Goal: Information Seeking & Learning: Learn about a topic

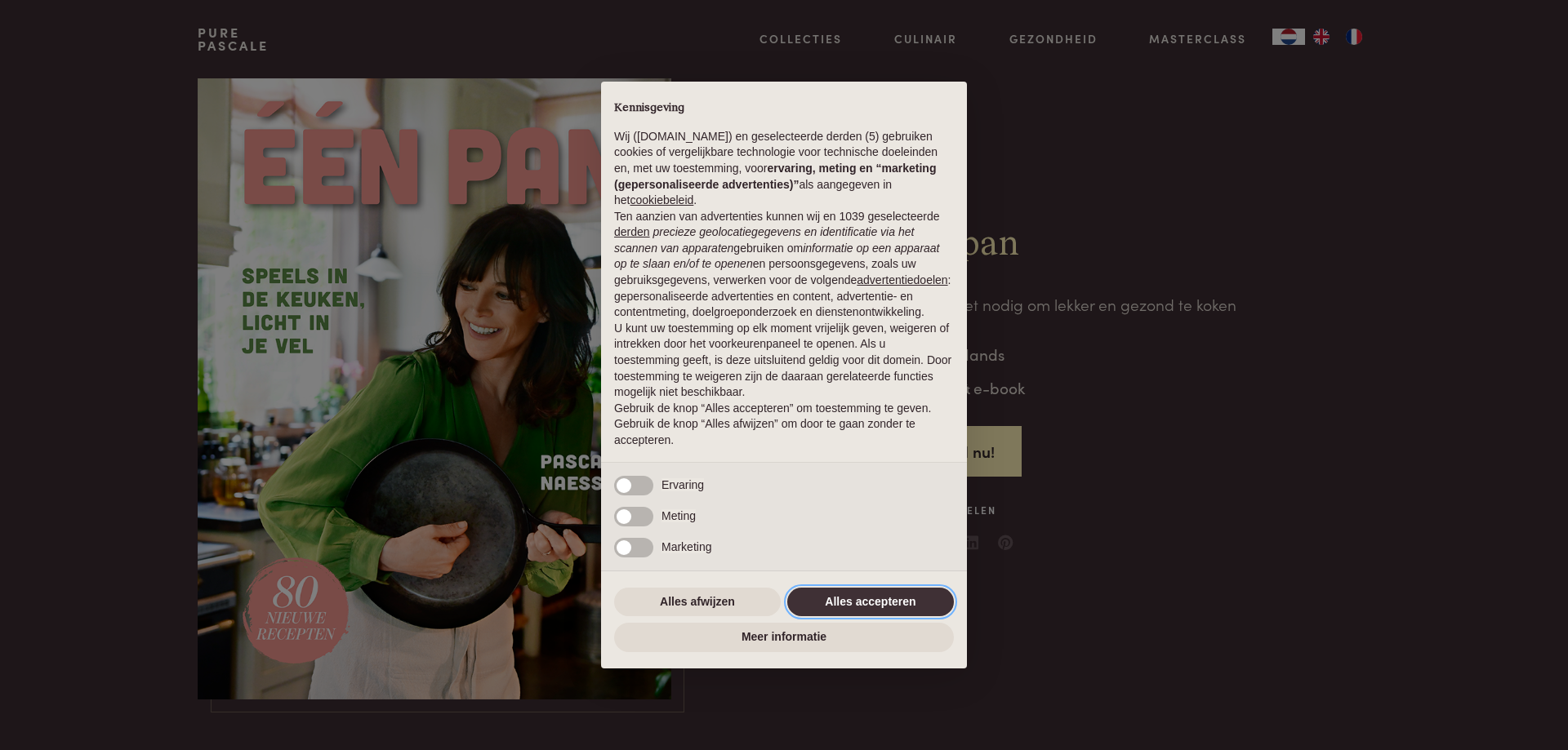
click at [848, 596] on button "Alles accepteren" at bounding box center [870, 602] width 167 height 29
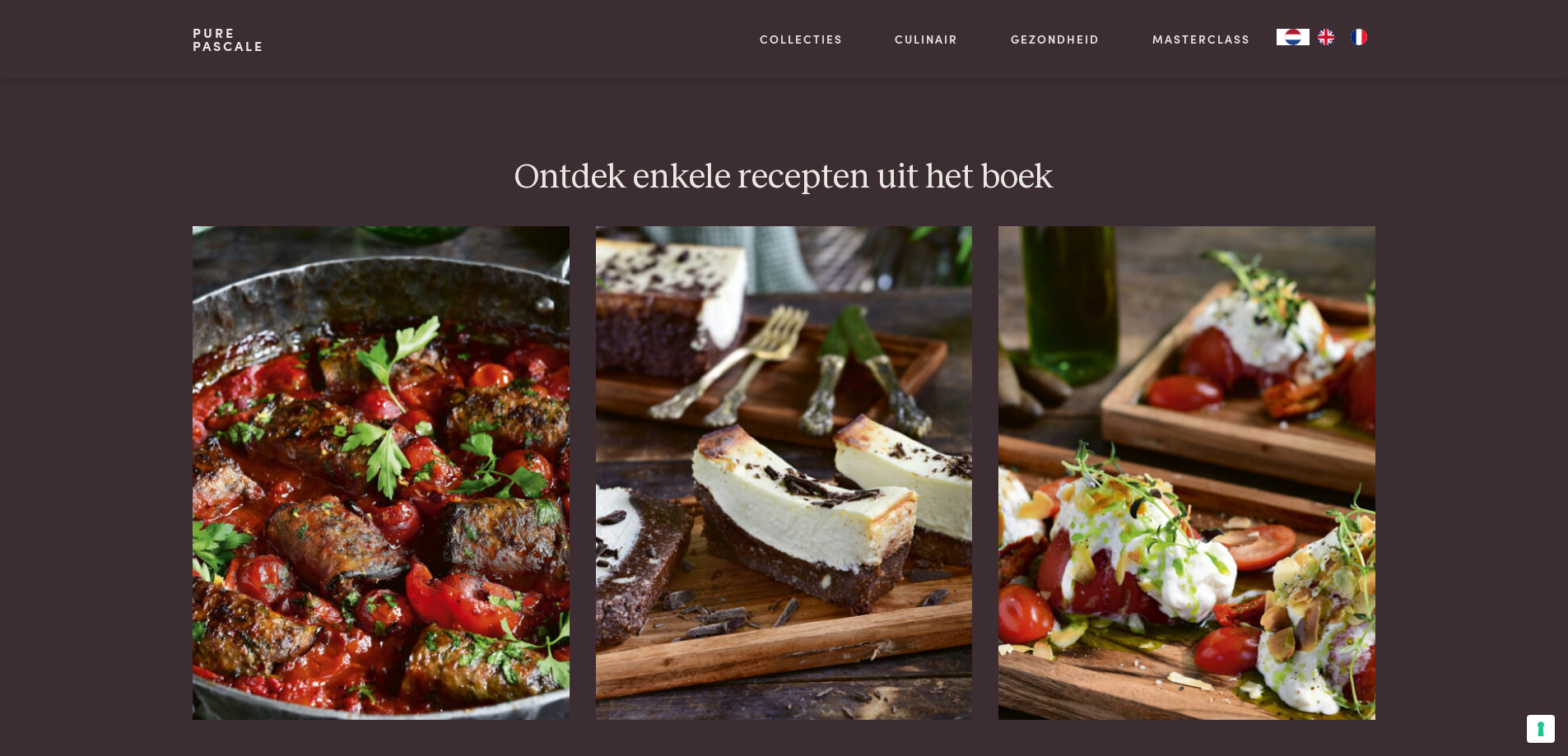
scroll to position [1975, 0]
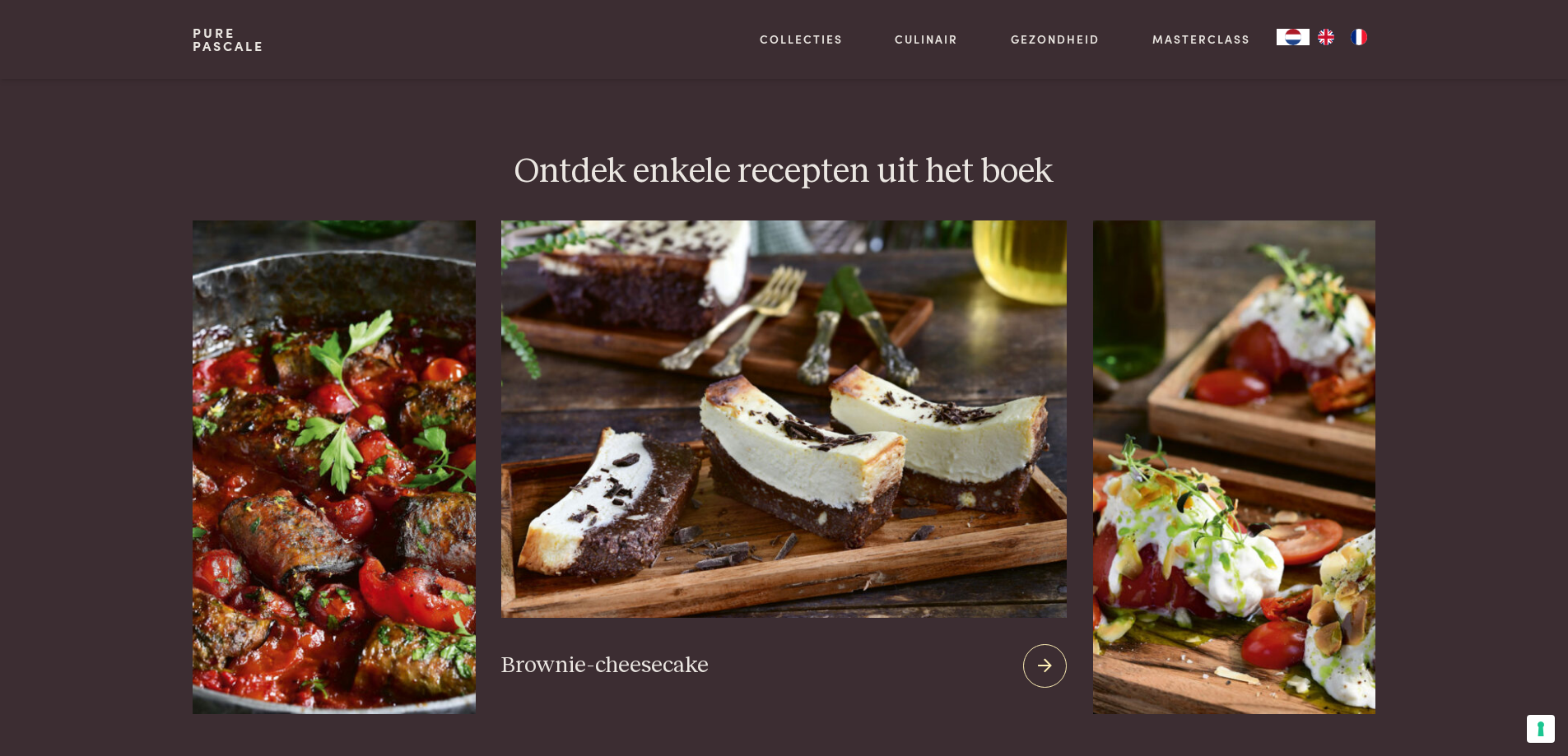
click at [809, 459] on img at bounding box center [784, 419] width 565 height 397
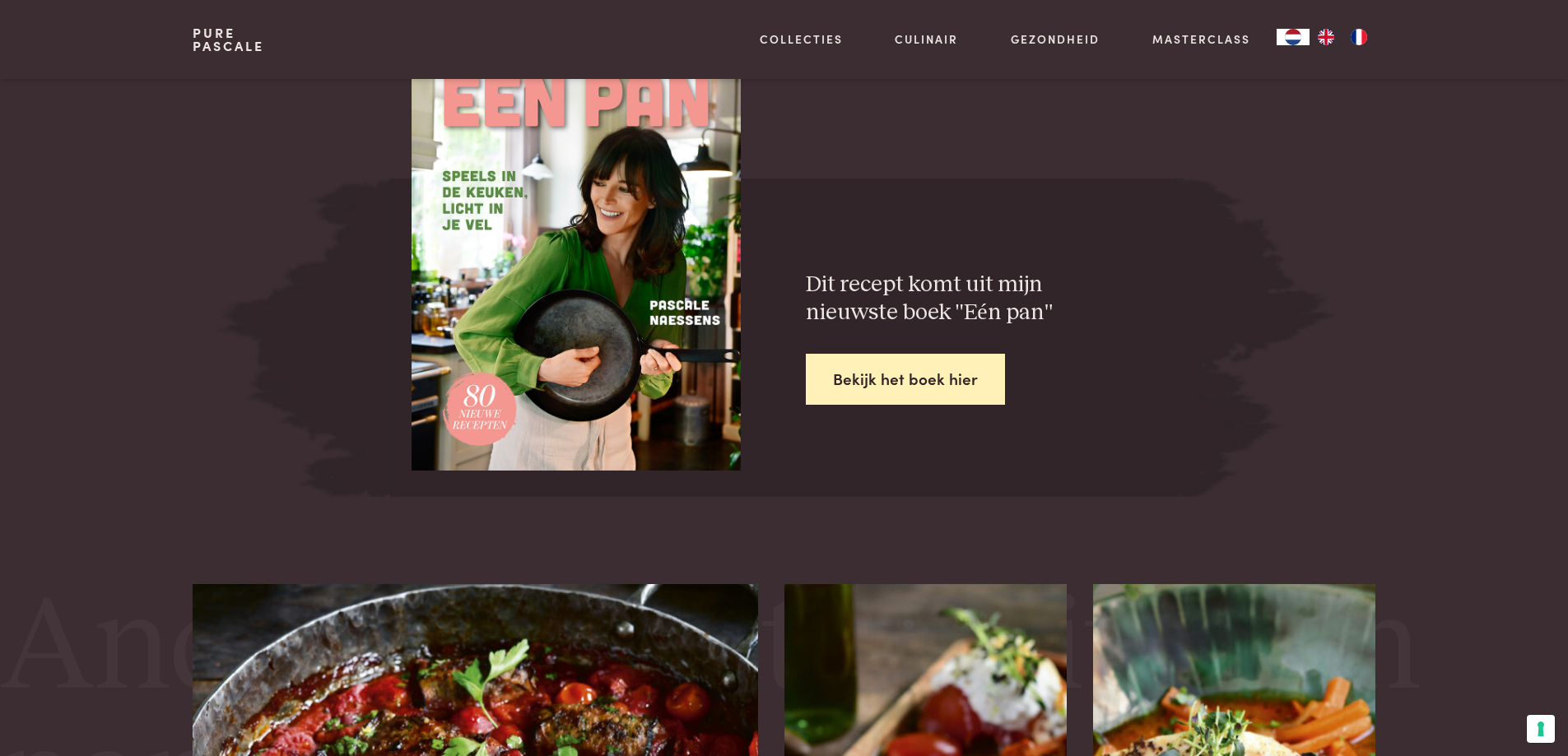
scroll to position [2798, 0]
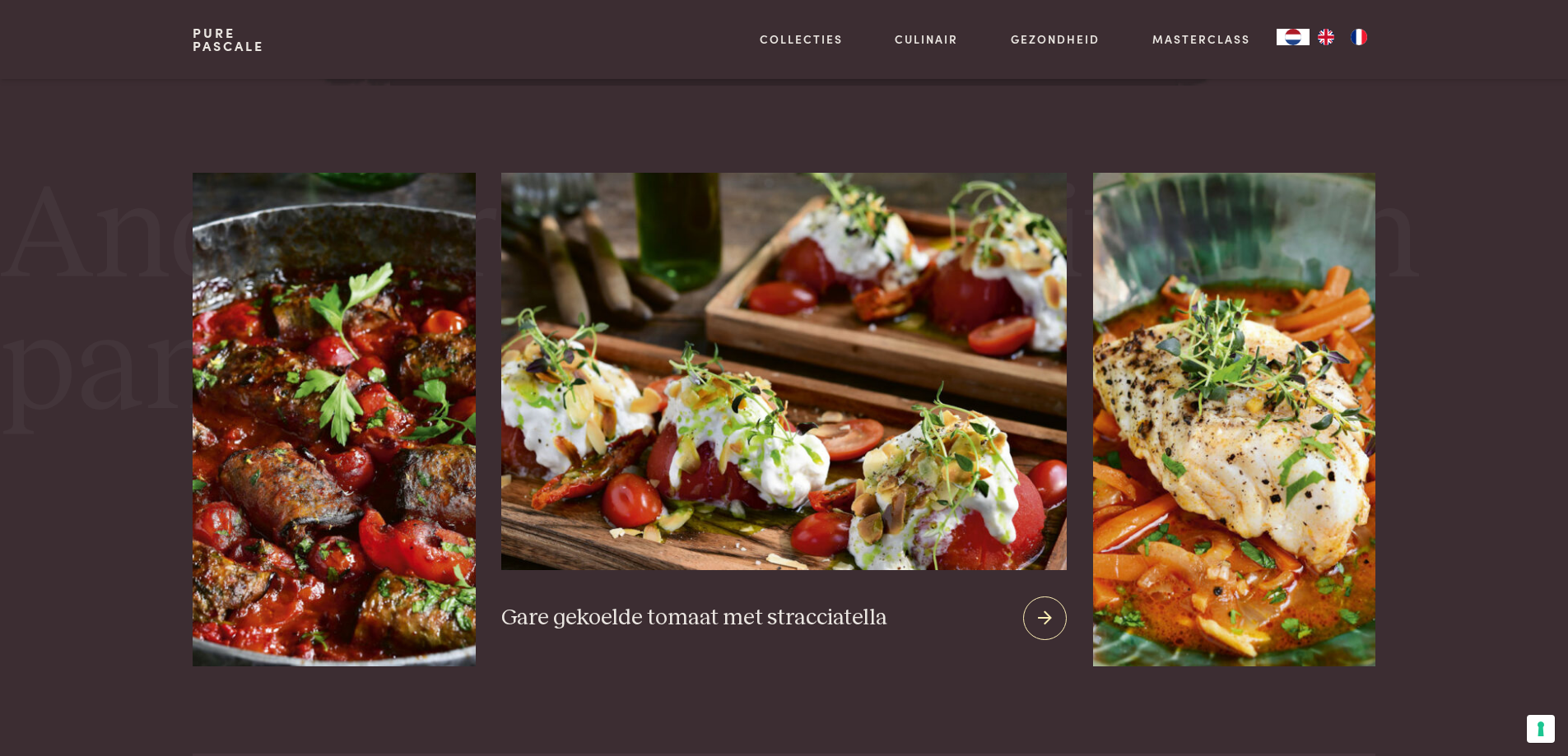
click at [636, 391] on img at bounding box center [784, 372] width 565 height 397
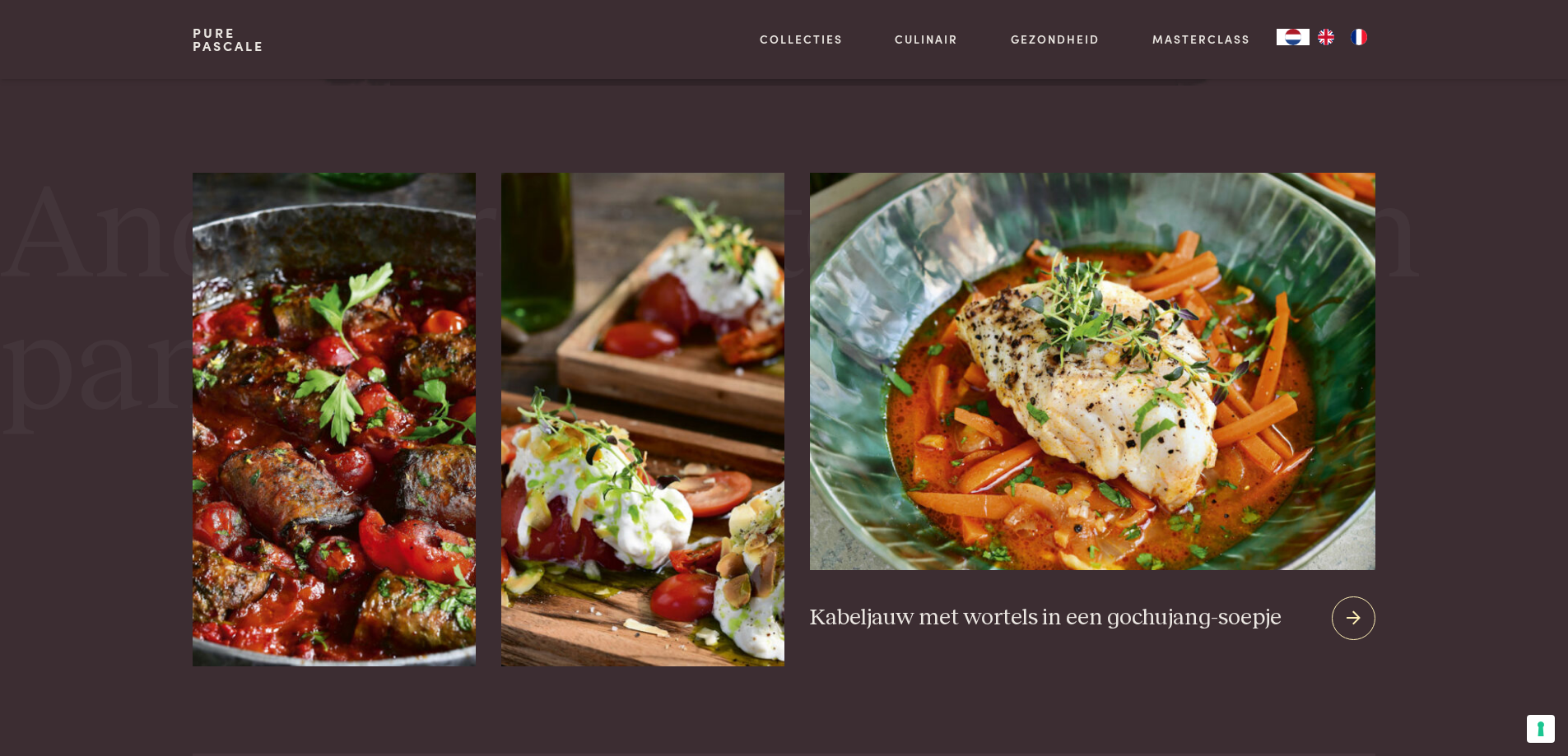
drag, startPoint x: 1148, startPoint y: 447, endPoint x: 1112, endPoint y: 421, distance: 44.4
click at [1147, 444] on img at bounding box center [1092, 372] width 565 height 397
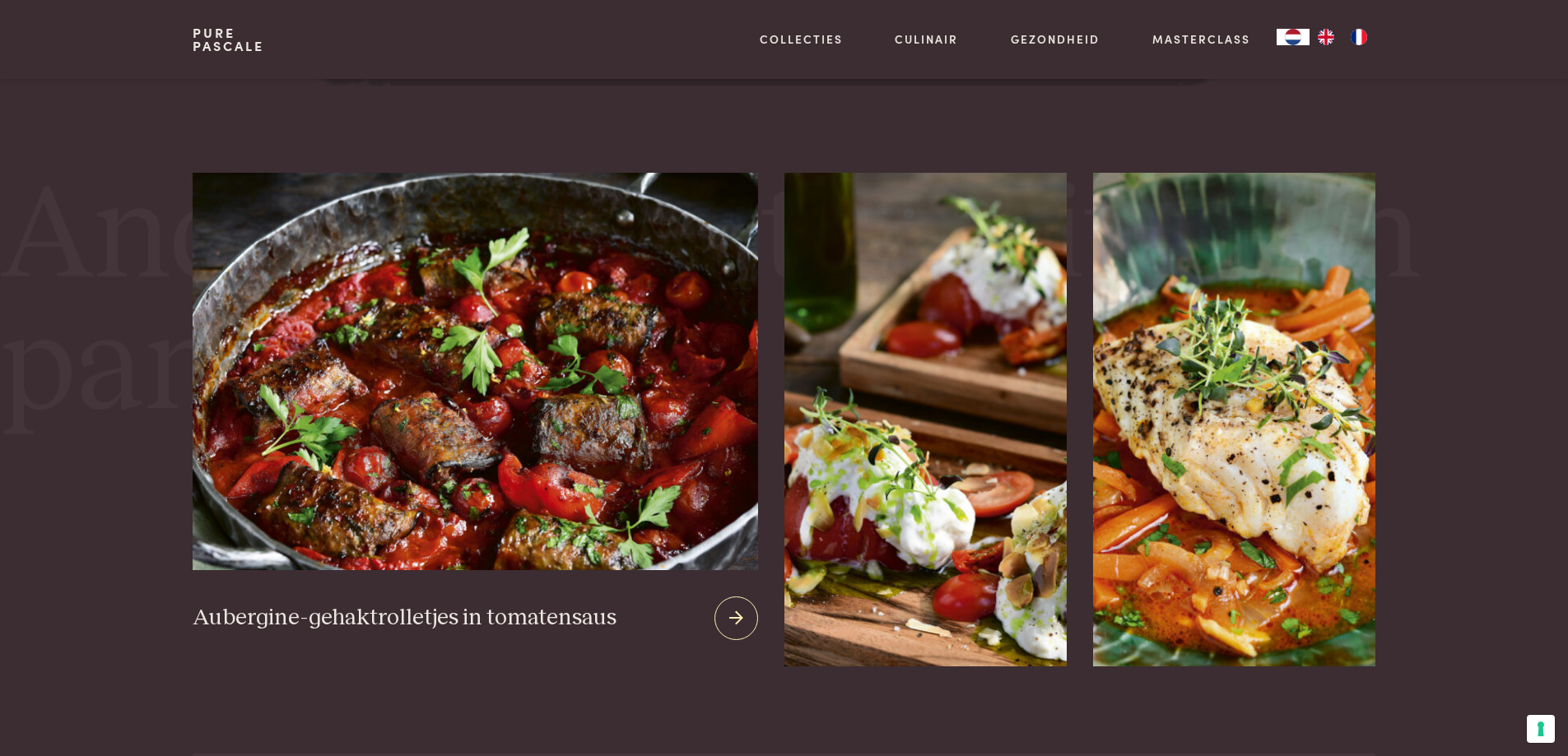
click at [392, 417] on img at bounding box center [475, 372] width 565 height 397
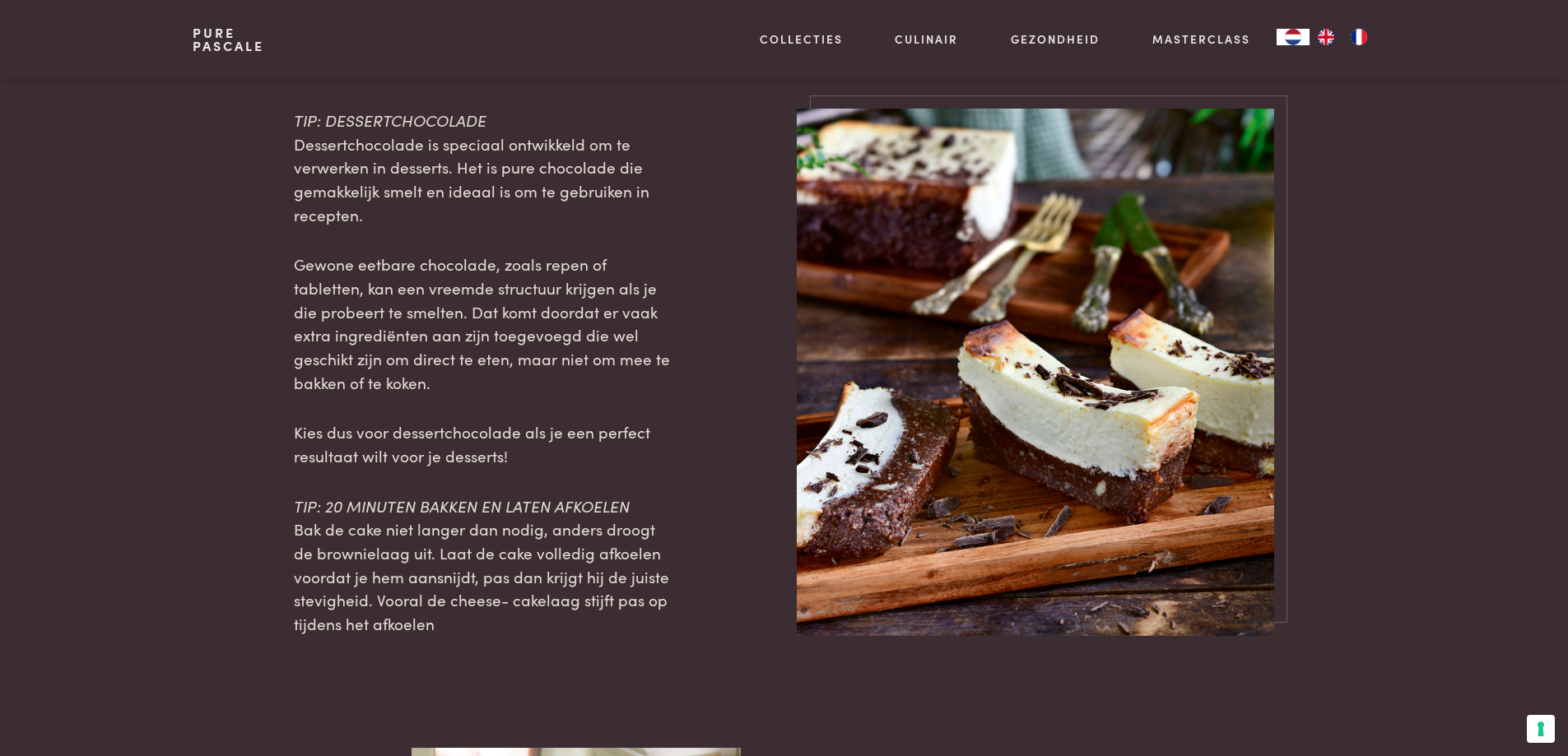
scroll to position [1481, 0]
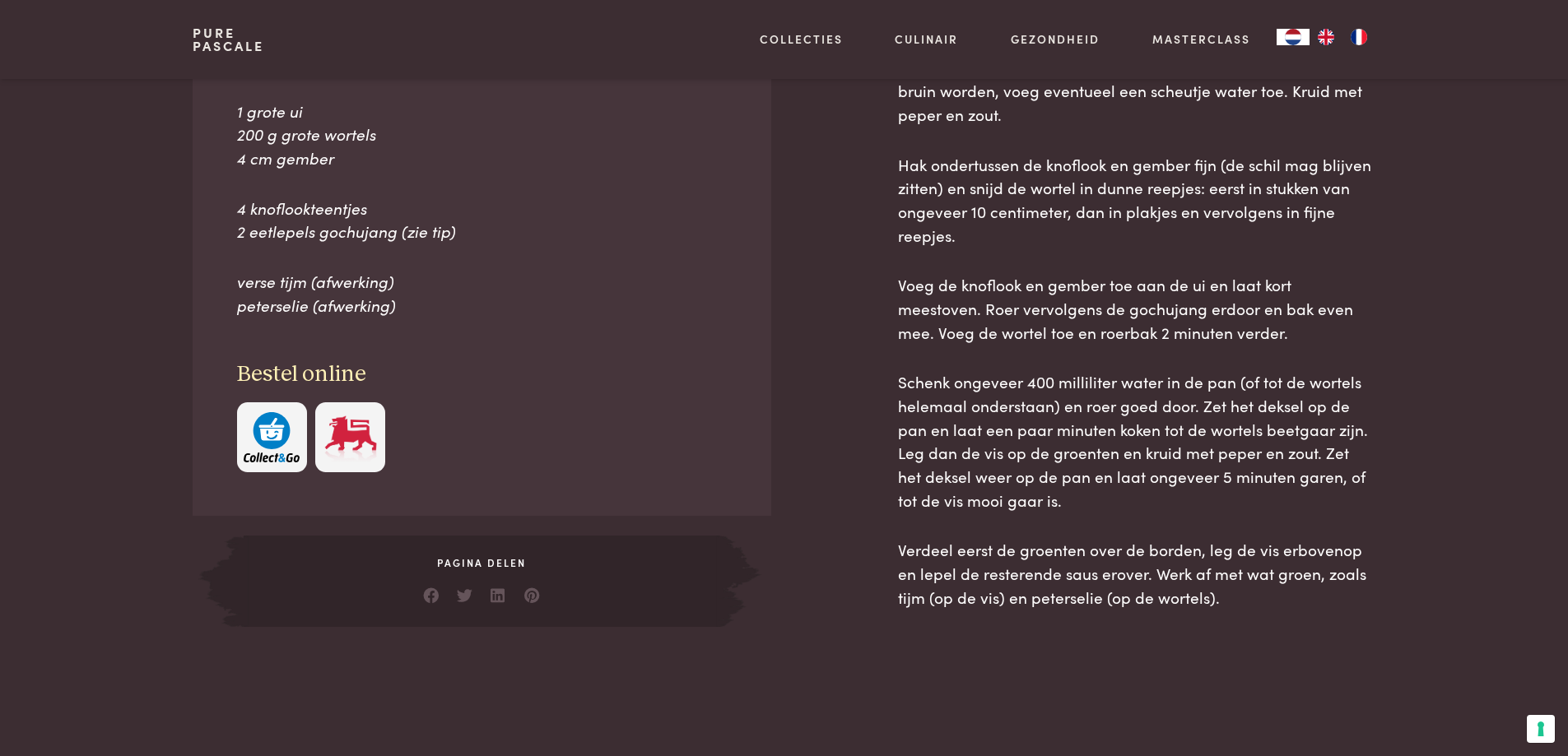
scroll to position [823, 0]
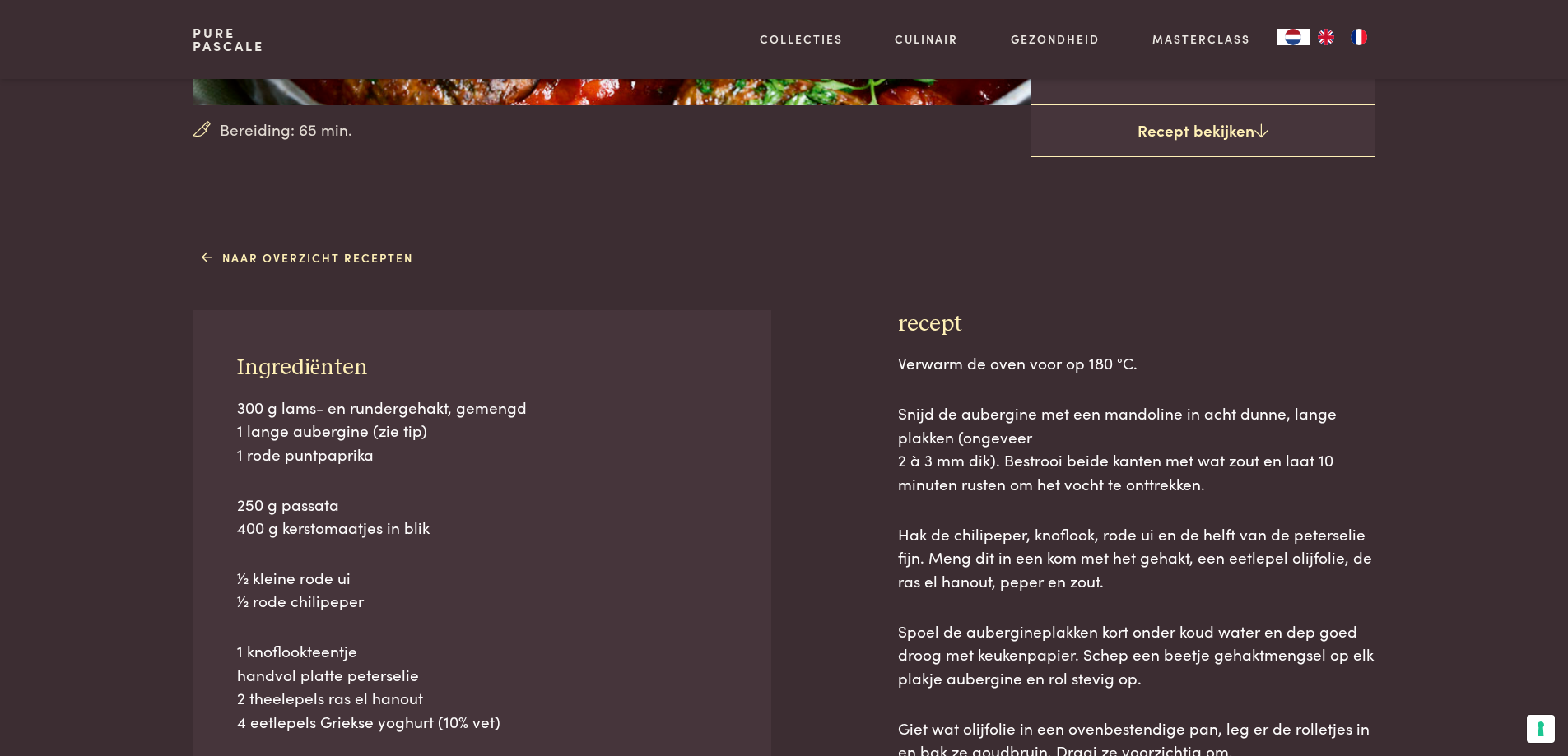
scroll to position [494, 0]
